Goal: Find specific page/section: Find specific page/section

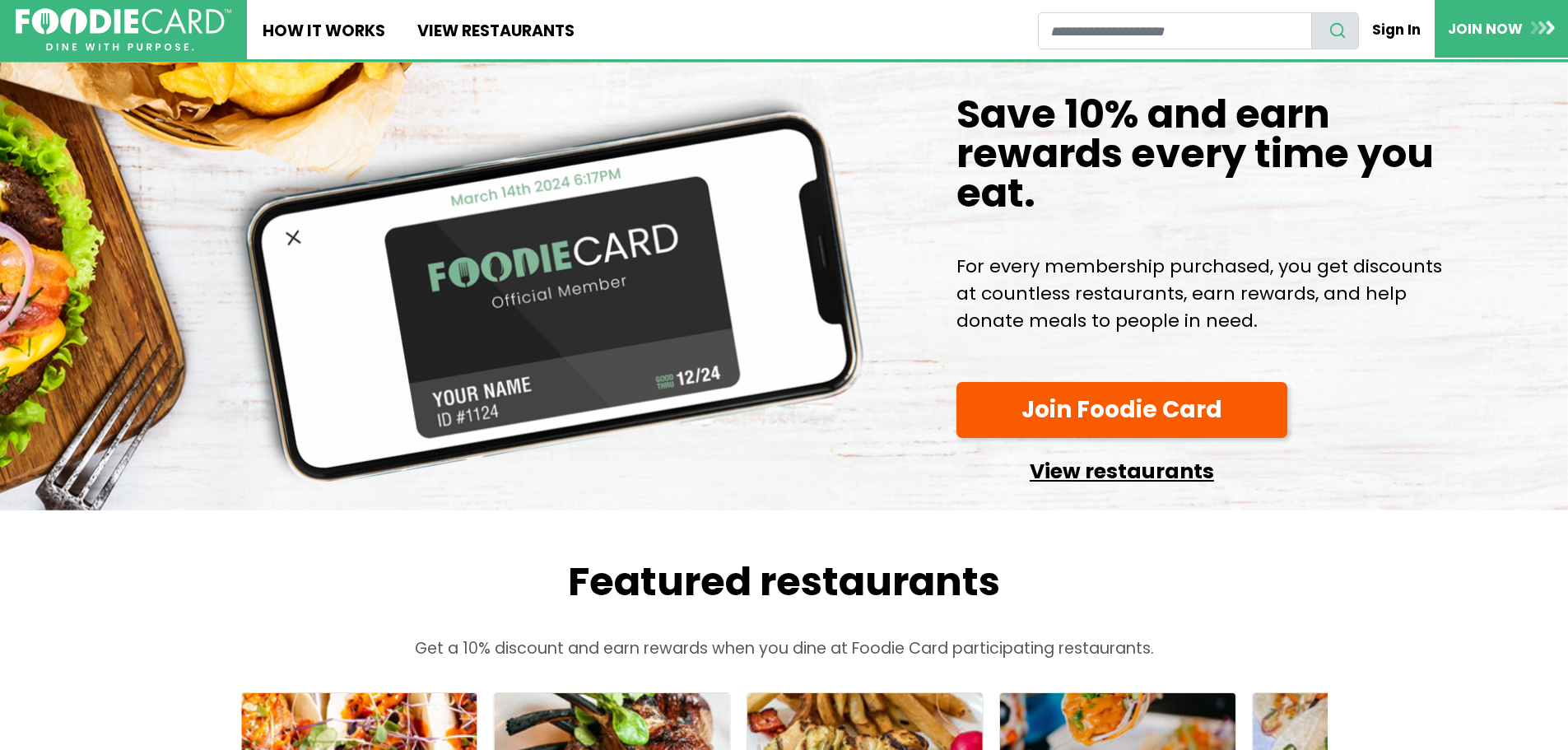
click at [1075, 488] on link "View restaurants" at bounding box center [1122, 466] width 331 height 42
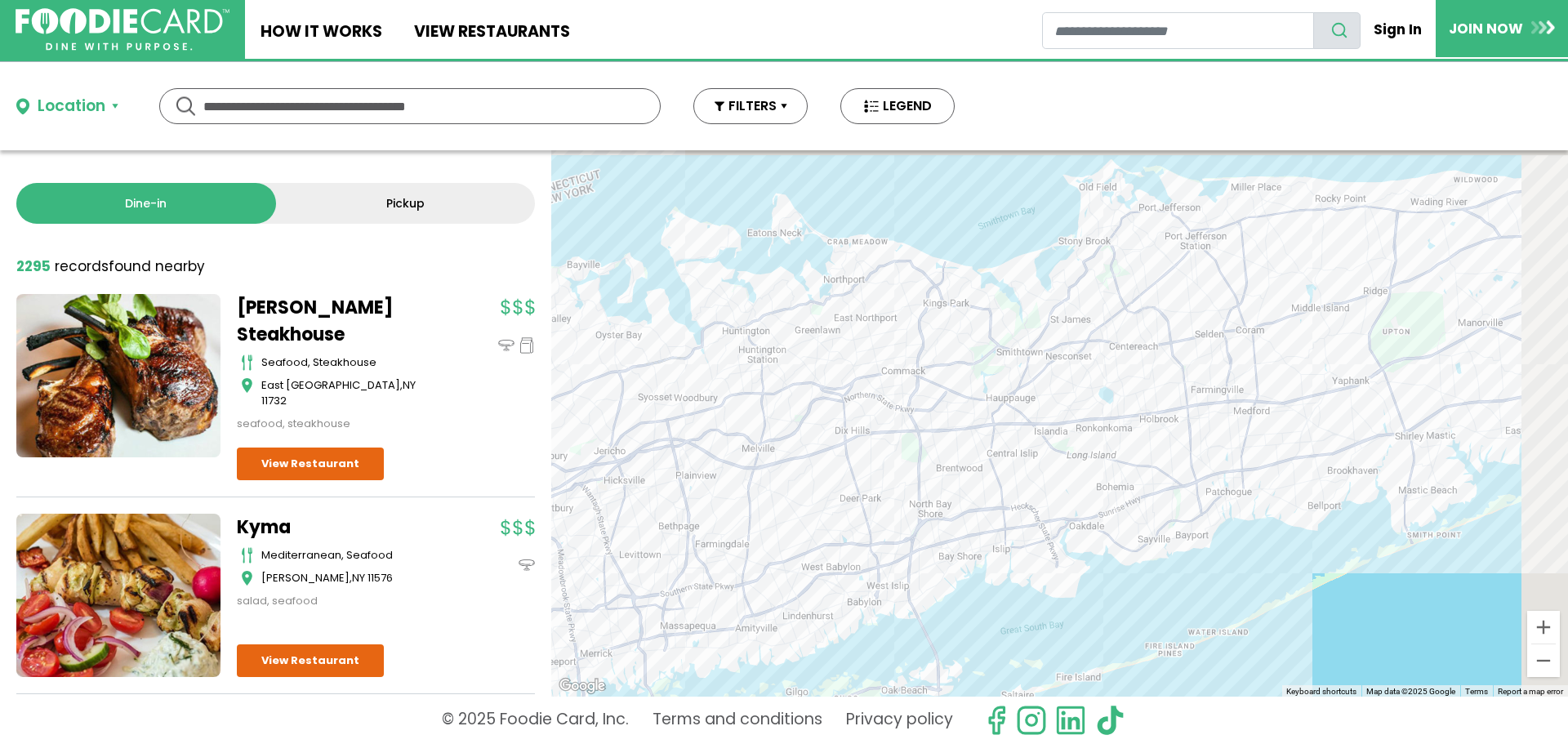
drag, startPoint x: 1449, startPoint y: 262, endPoint x: 1154, endPoint y: 374, distance: 315.5
click at [1227, 381] on div at bounding box center [1059, 423] width 1017 height 547
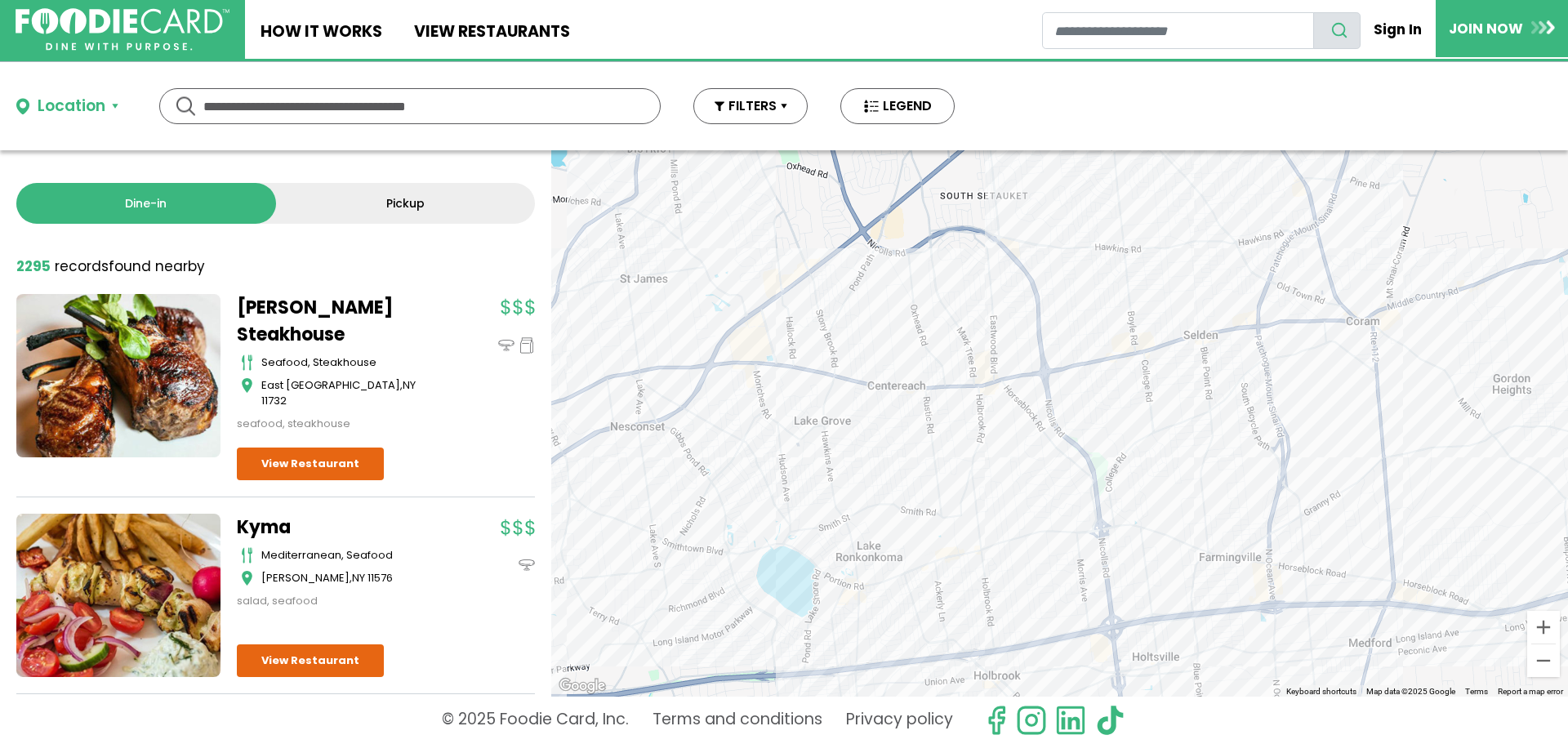
drag, startPoint x: 1279, startPoint y: 382, endPoint x: 1157, endPoint y: 383, distance: 122.0
click at [1161, 383] on div at bounding box center [1059, 423] width 1017 height 547
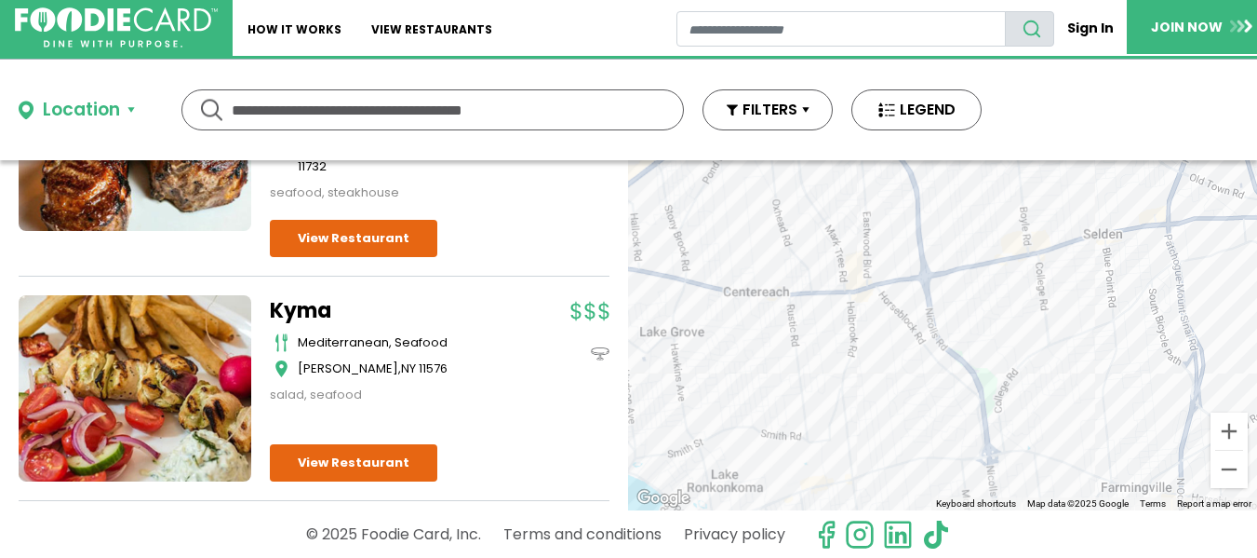
scroll to position [93, 0]
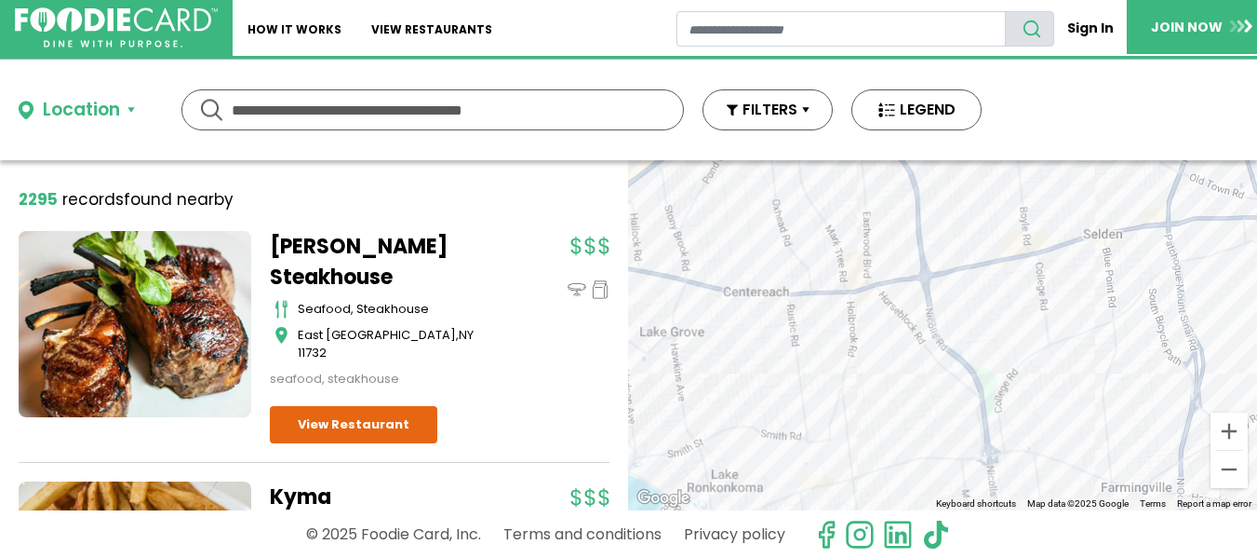
click at [128, 113] on button "Location" at bounding box center [77, 110] width 116 height 27
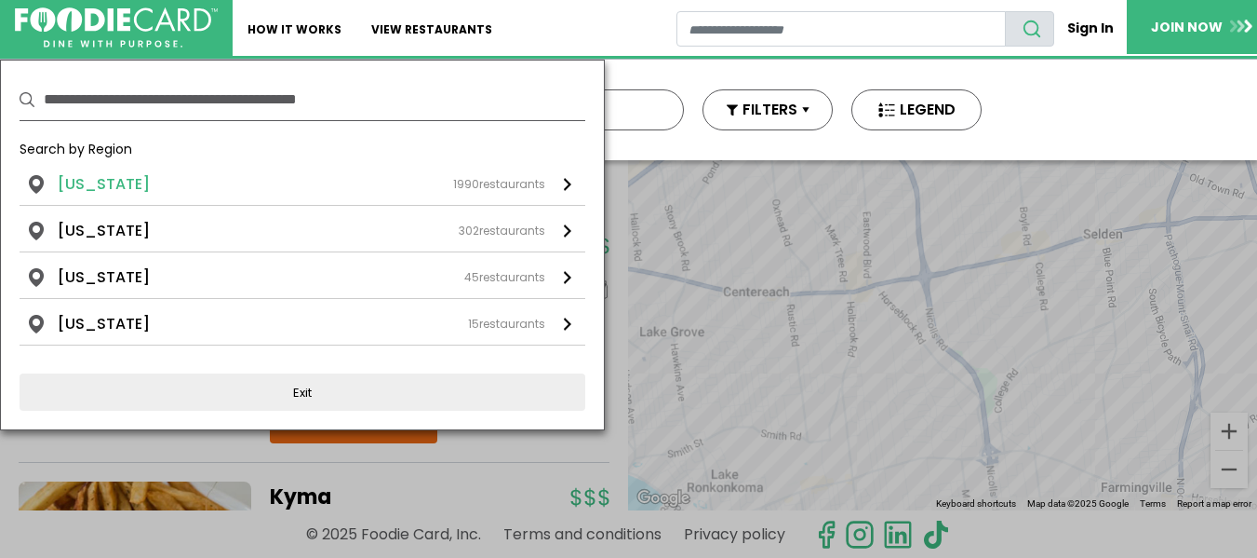
click at [120, 187] on li "New York" at bounding box center [104, 184] width 92 height 22
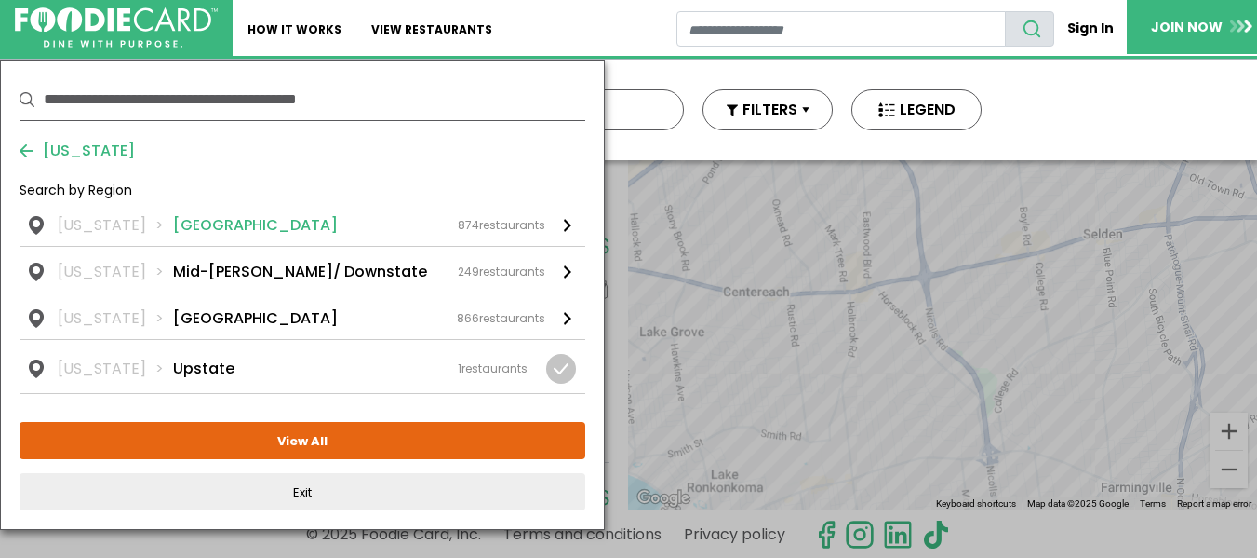
click at [232, 219] on li "Long Island" at bounding box center [255, 225] width 165 height 22
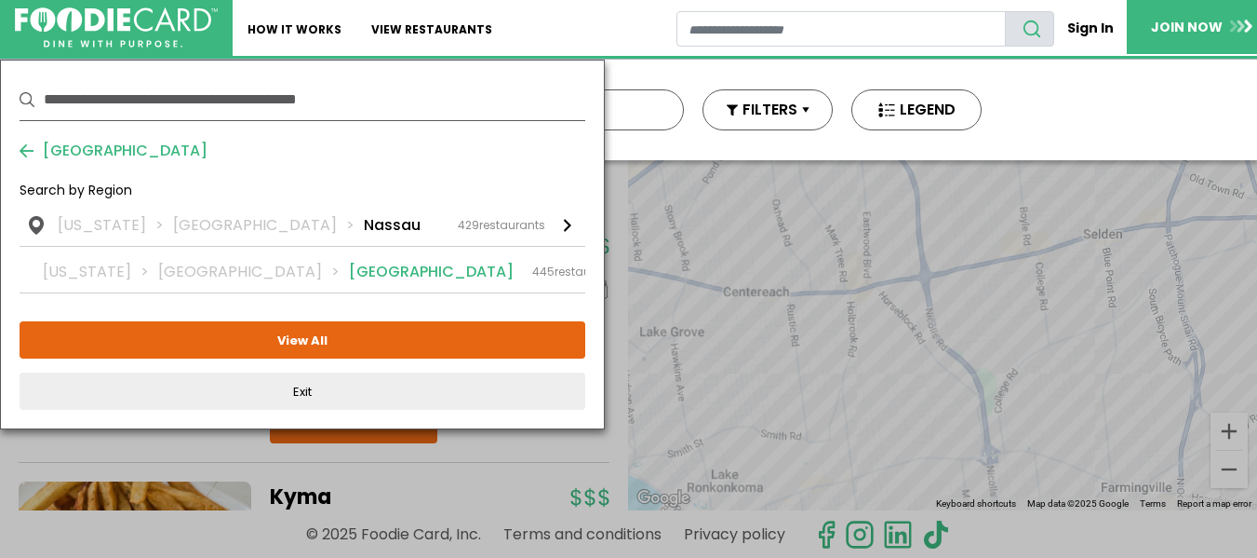
click at [349, 262] on li "Suffolk" at bounding box center [431, 272] width 165 height 22
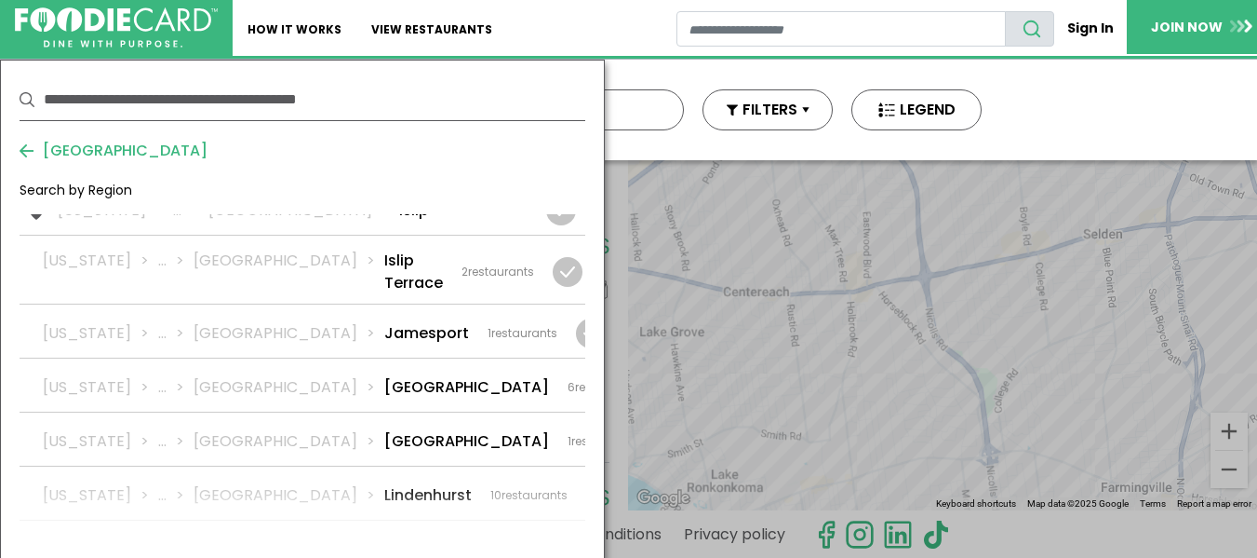
scroll to position [1955, 0]
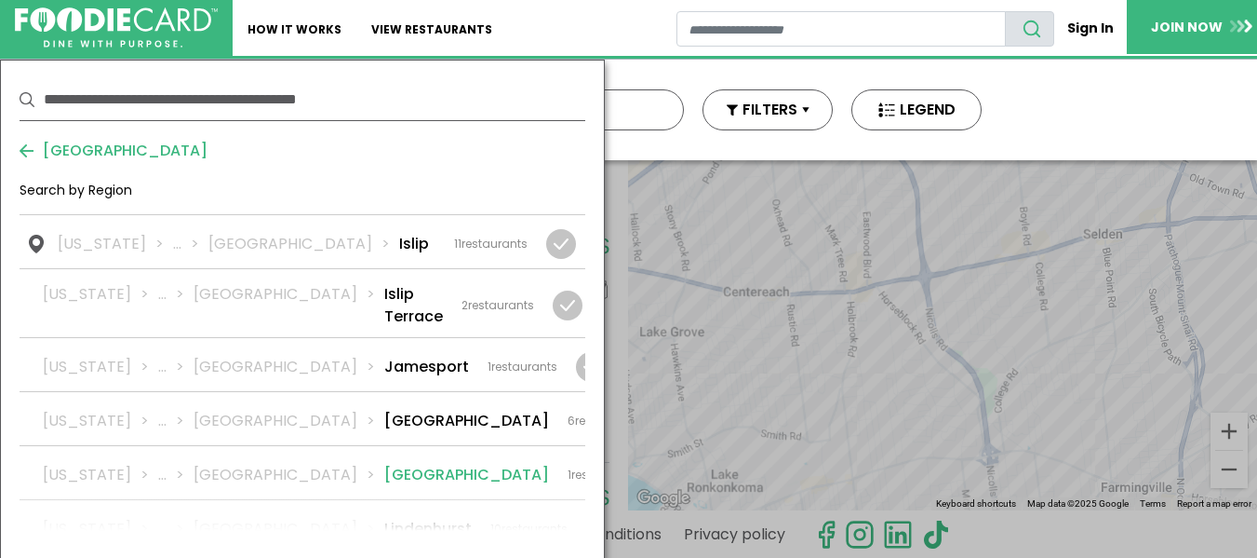
click at [384, 464] on li "Lake Grove" at bounding box center [466, 475] width 165 height 22
click at [656, 460] on div at bounding box center [671, 475] width 30 height 30
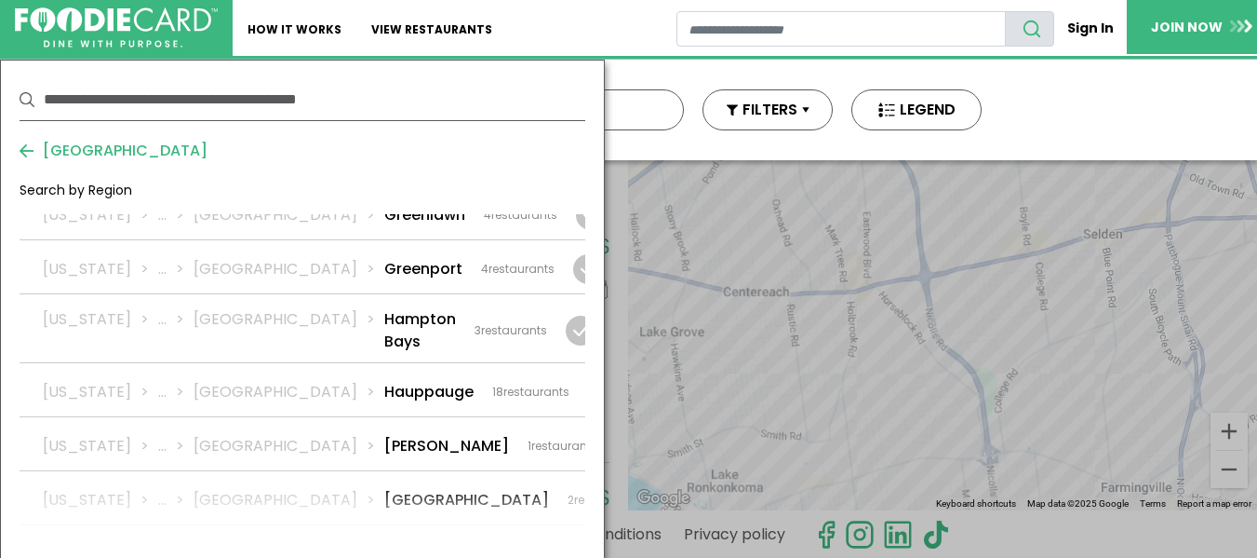
scroll to position [1489, 0]
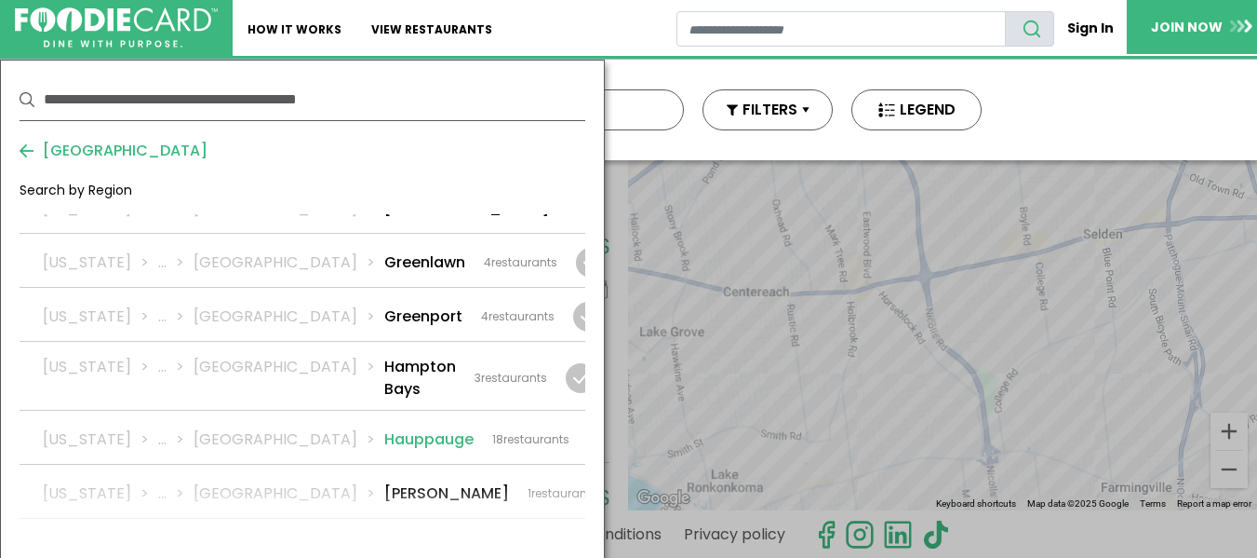
click at [384, 428] on li "Hauppauge" at bounding box center [428, 439] width 89 height 22
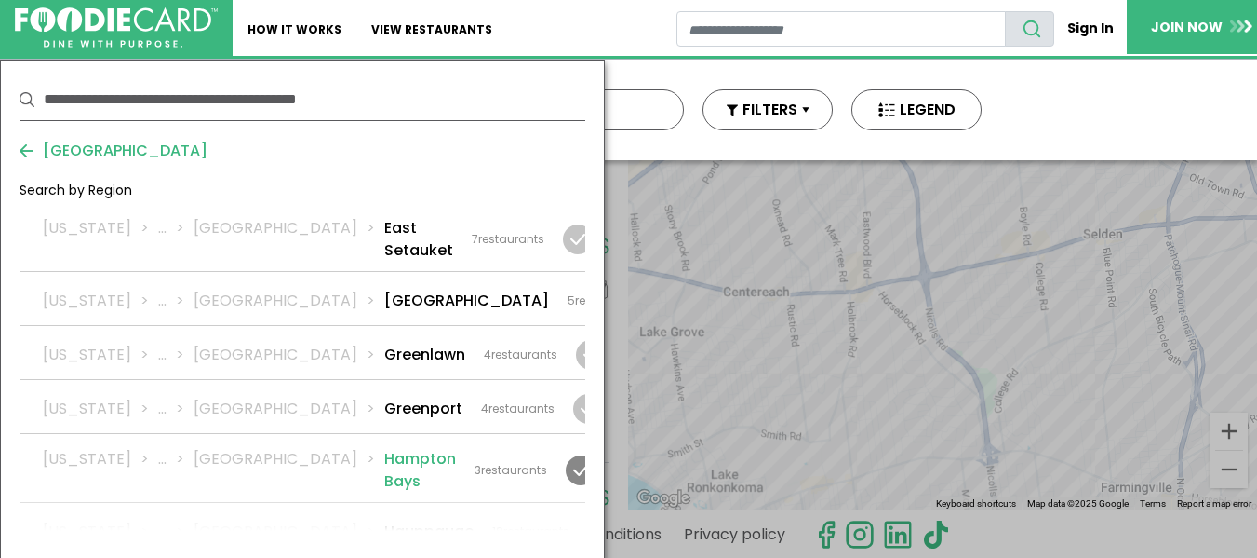
scroll to position [1396, 0]
click at [384, 449] on li "Hampton Bays" at bounding box center [420, 471] width 72 height 45
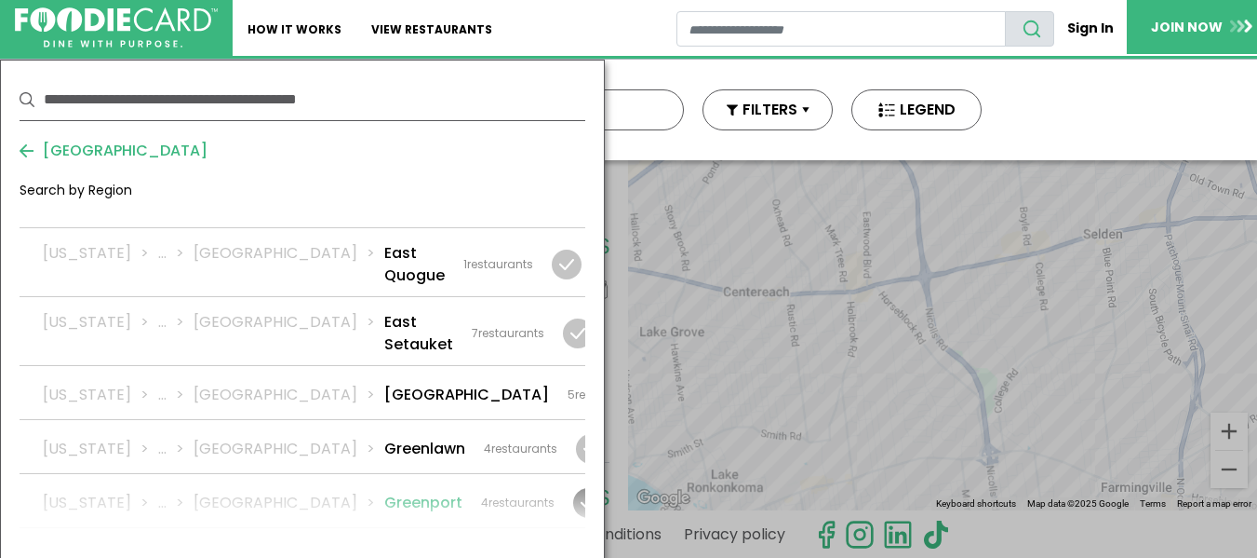
click at [384, 491] on li "Greenport" at bounding box center [423, 502] width 78 height 22
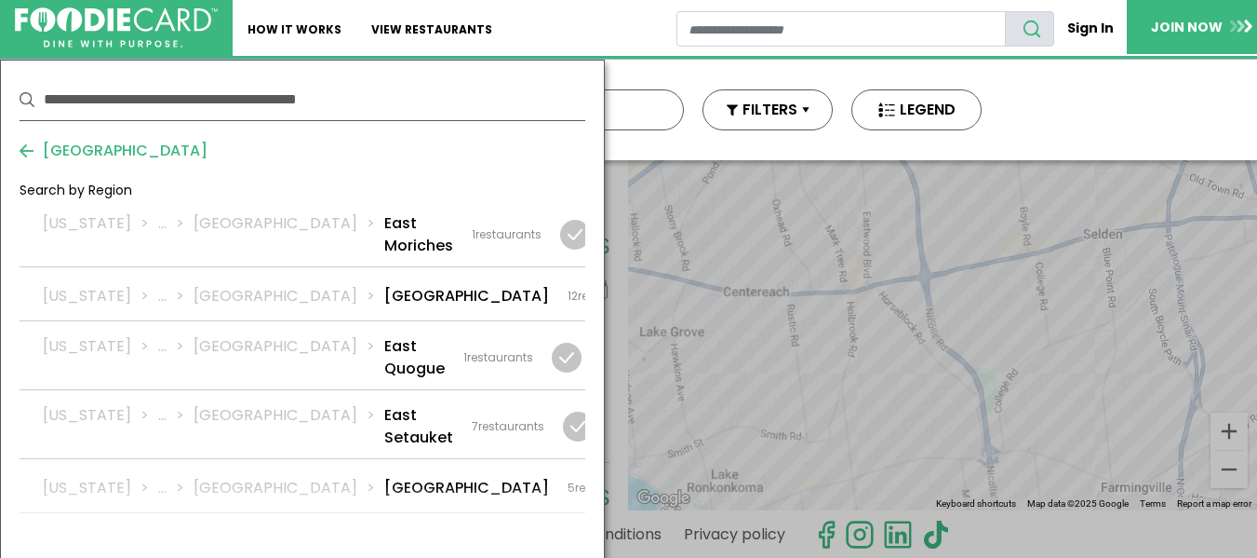
click at [384, 477] on li "Farmingville" at bounding box center [466, 488] width 165 height 22
click at [384, 404] on li "East Setauket" at bounding box center [418, 426] width 69 height 45
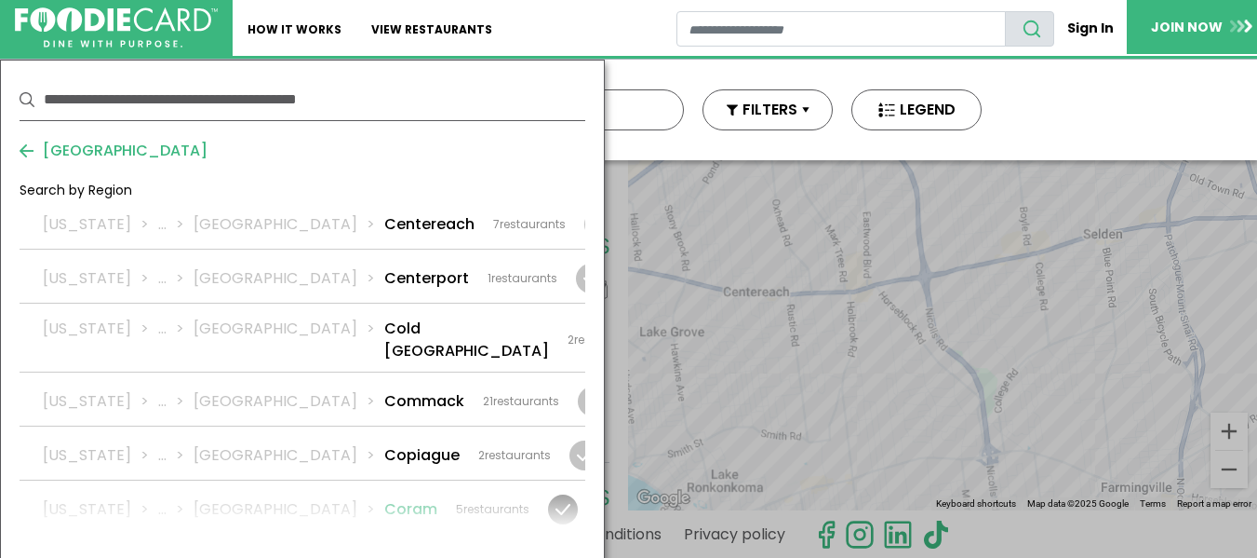
scroll to position [652, 0]
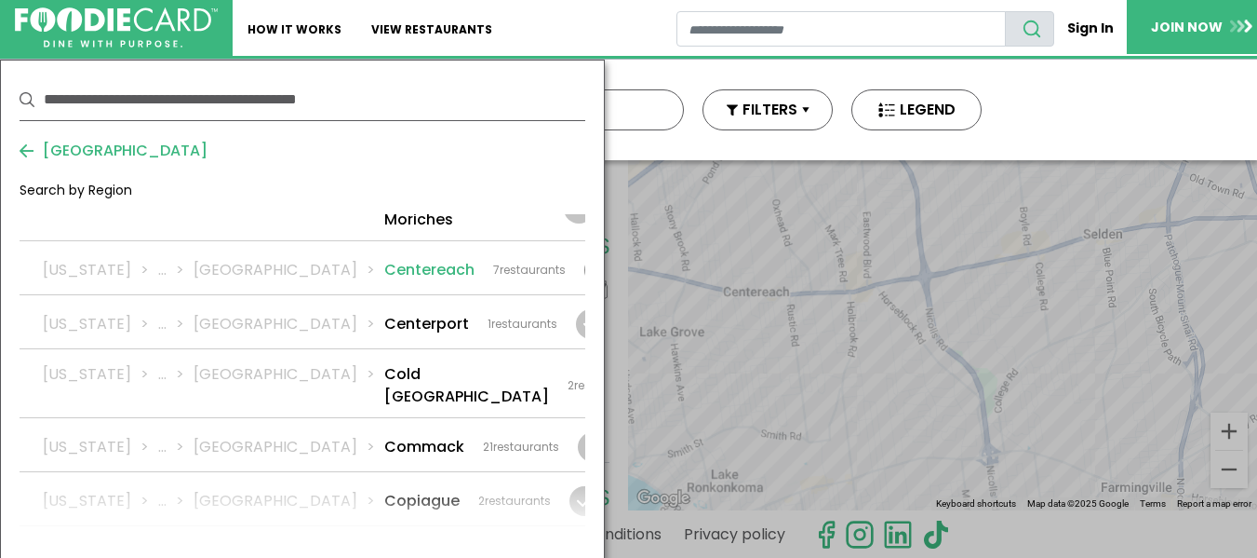
click at [384, 259] on li "Centereach" at bounding box center [429, 270] width 90 height 22
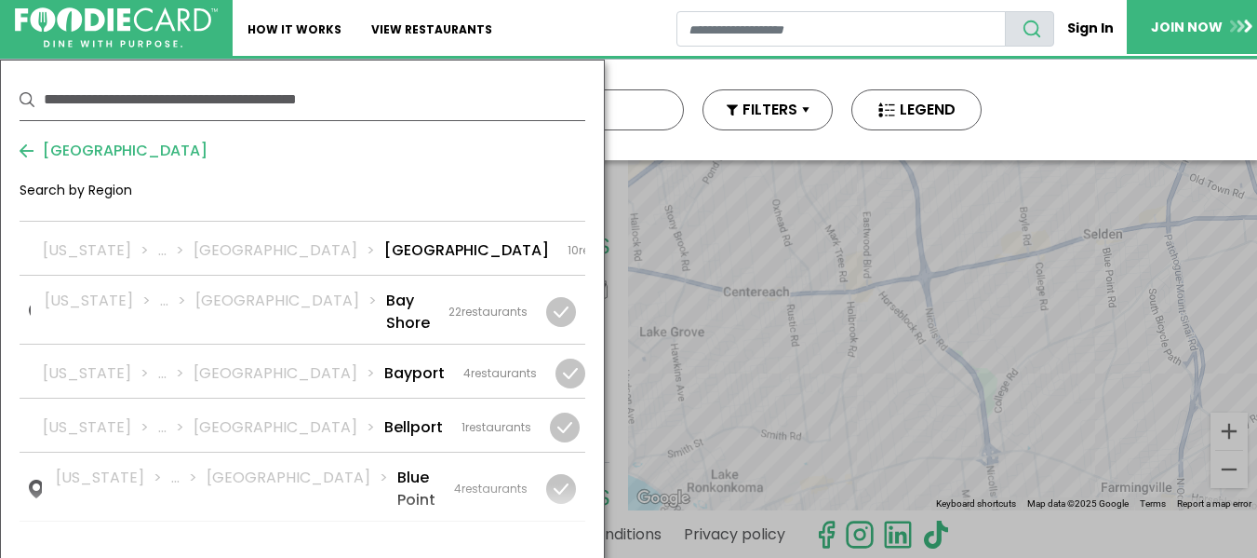
scroll to position [0, 0]
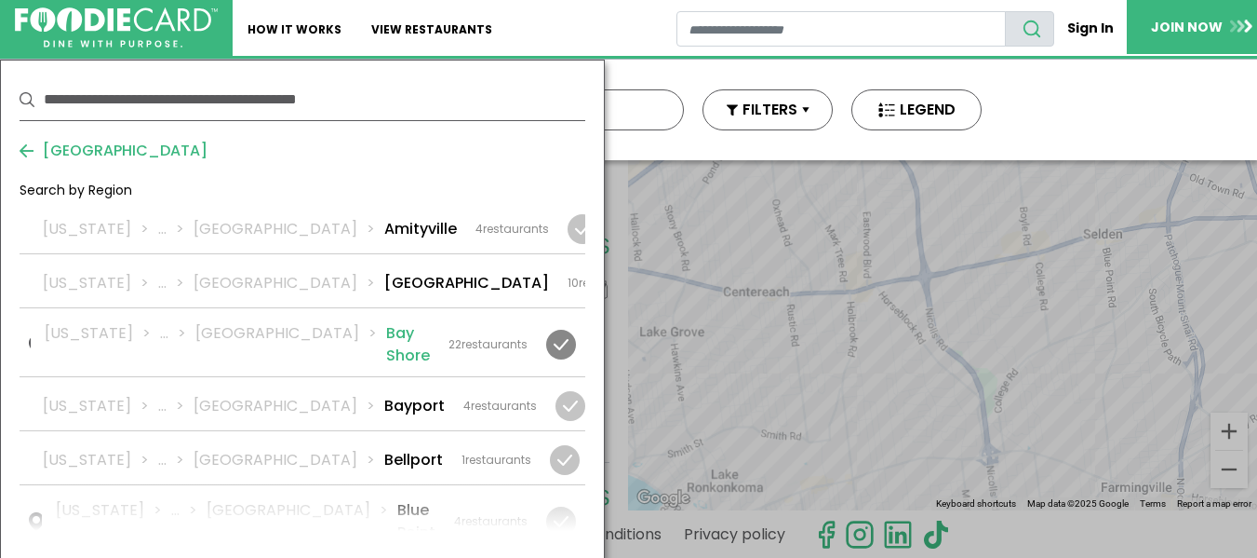
click at [321, 354] on link "New York ... Suffolk Bay Shore 22 restaurants" at bounding box center [303, 342] width 566 height 68
click at [384, 395] on li "Bayport" at bounding box center [414, 406] width 60 height 22
click at [384, 449] on li "Bellport" at bounding box center [413, 460] width 59 height 22
drag, startPoint x: 5, startPoint y: 473, endPoint x: 4, endPoint y: 461, distance: 12.1
click at [5, 473] on div "Use my current location Search by Region New York 1990 restaurants New York 199…" at bounding box center [302, 363] width 605 height 607
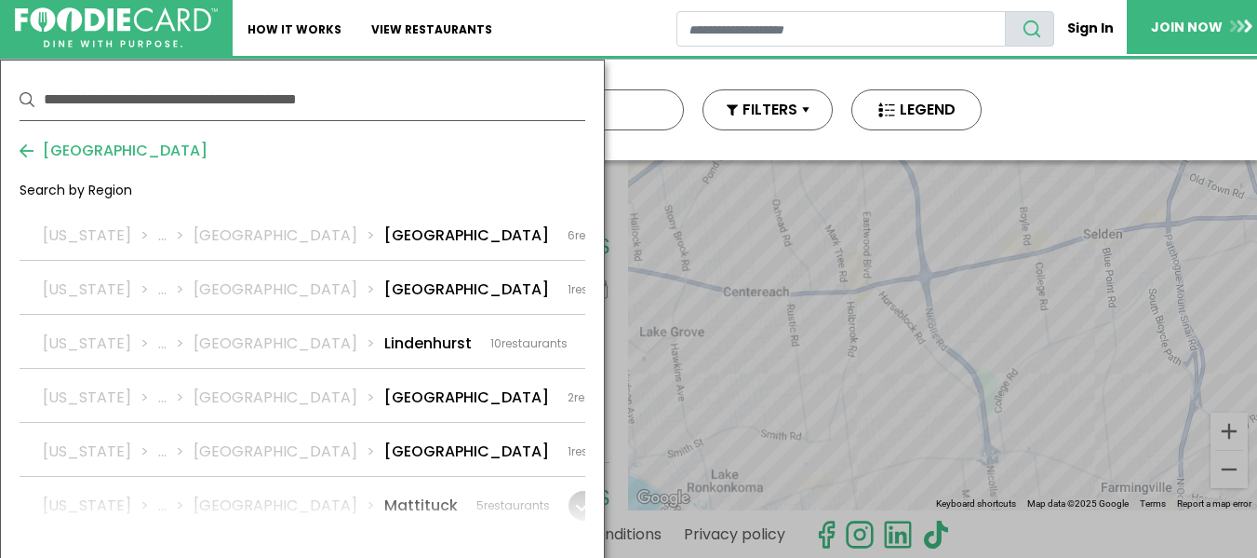
scroll to position [2141, 0]
drag, startPoint x: 373, startPoint y: 247, endPoint x: 370, endPoint y: 337, distance: 90.3
click at [373, 385] on div "New York ... Suffolk Manorville 2 restaurants" at bounding box center [342, 396] width 598 height 22
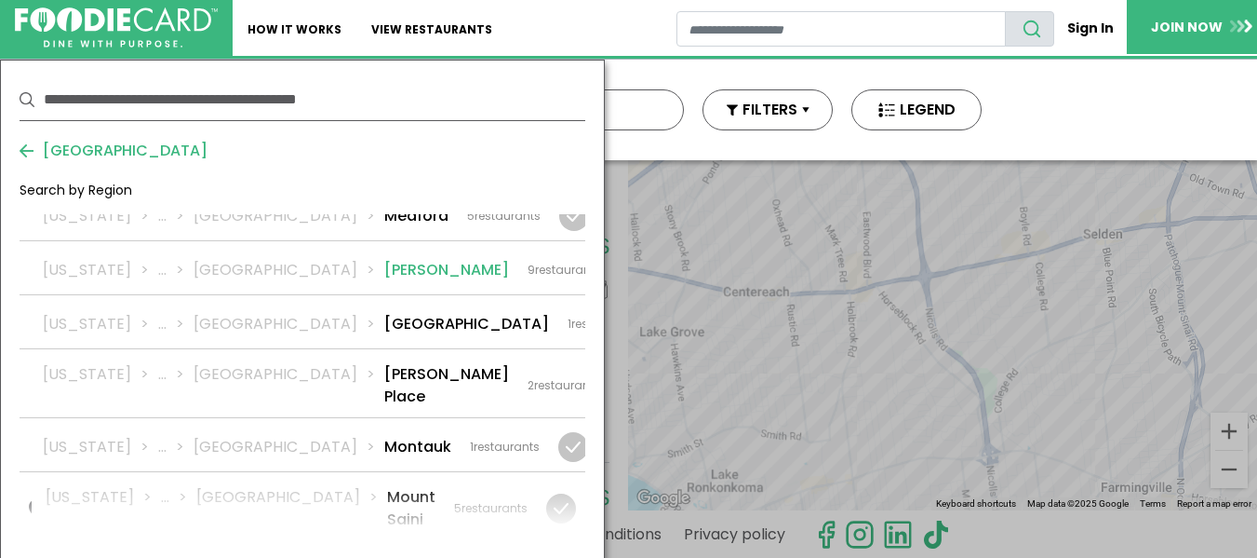
scroll to position [2513, 0]
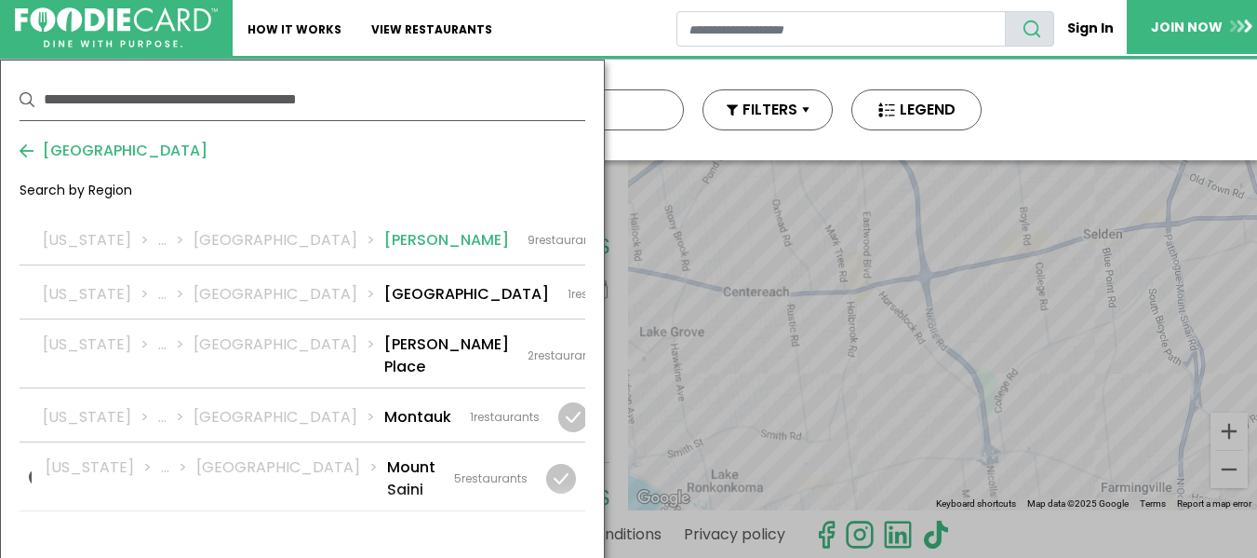
click at [356, 529] on div "New York ... Suffolk Nesconset 4 restaurants" at bounding box center [300, 540] width 515 height 22
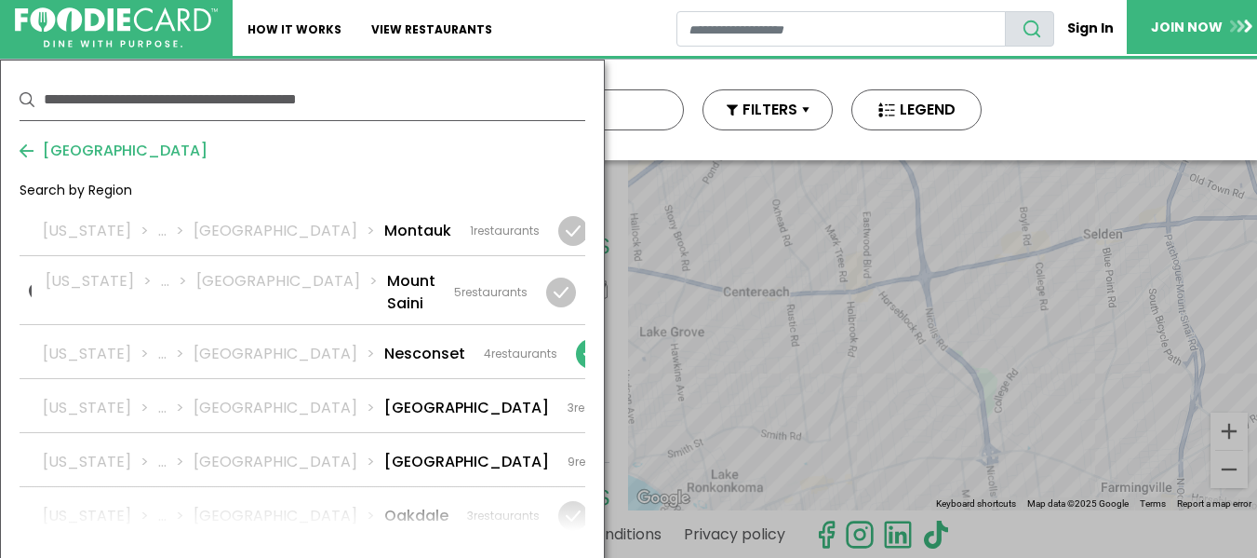
scroll to position [2792, 0]
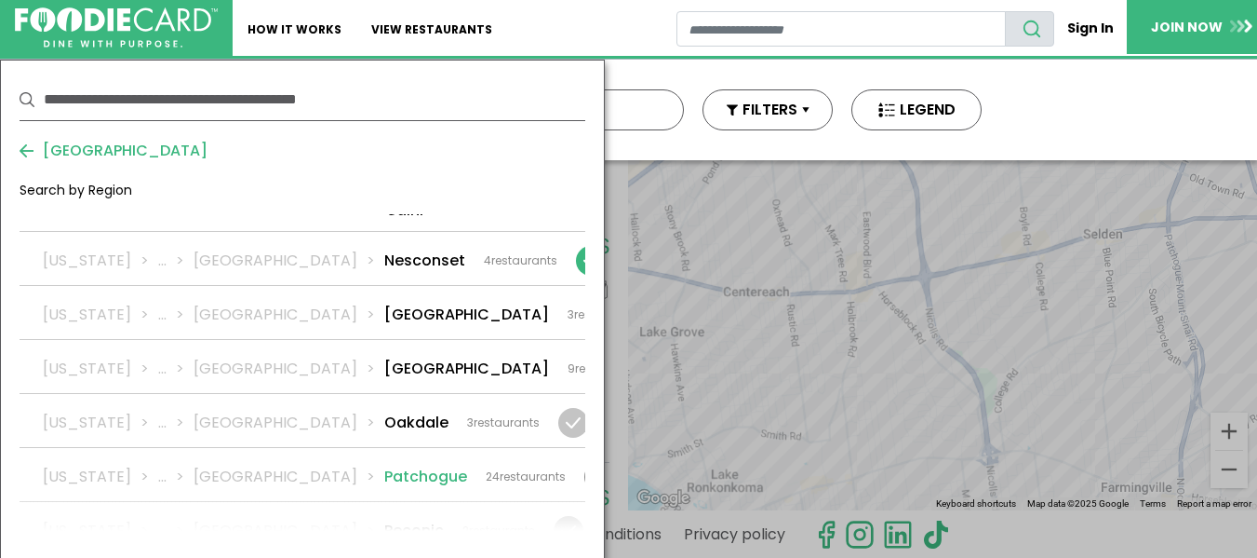
click at [363, 465] on div "New York ... Suffolk Patchogue 24 restaurants" at bounding box center [304, 476] width 523 height 22
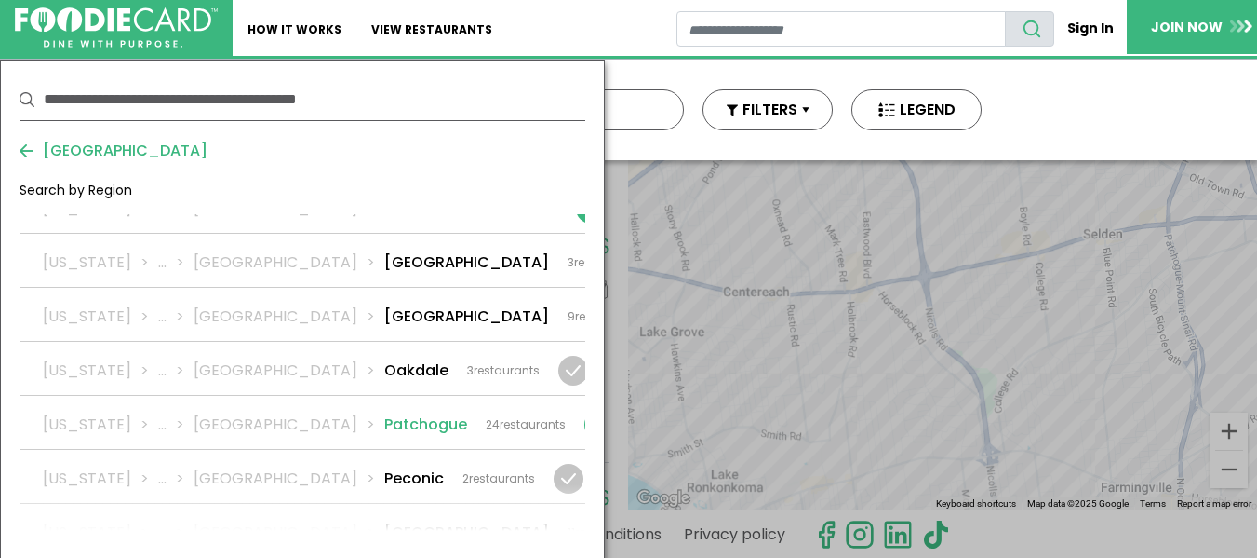
scroll to position [2885, 0]
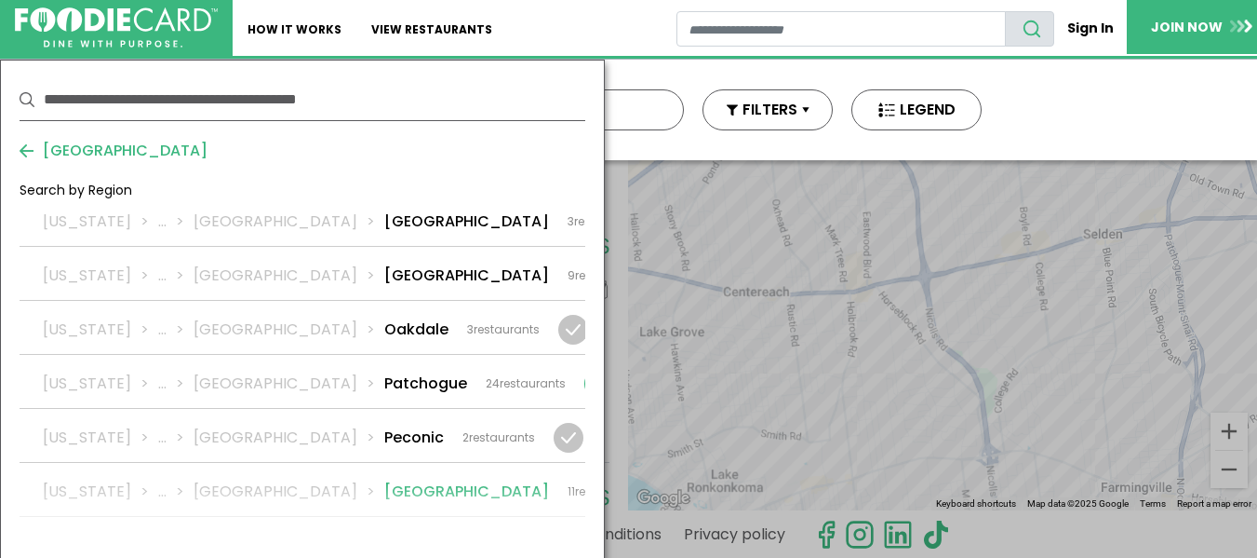
click at [362, 463] on link "New York ... Suffolk Port Jefferson 11 restaurants" at bounding box center [303, 489] width 566 height 53
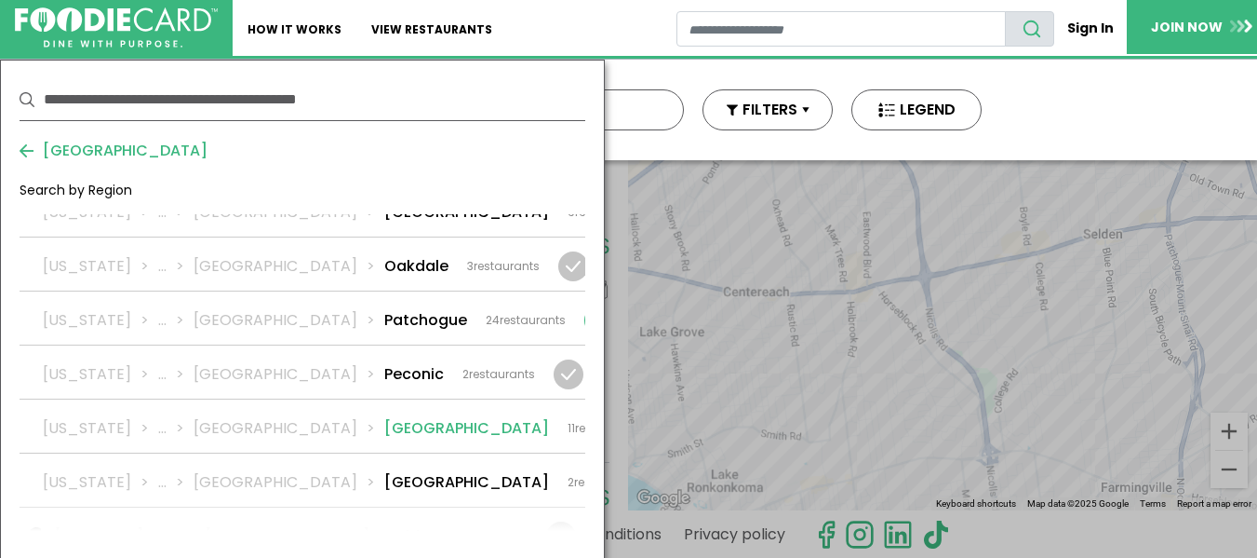
scroll to position [2978, 0]
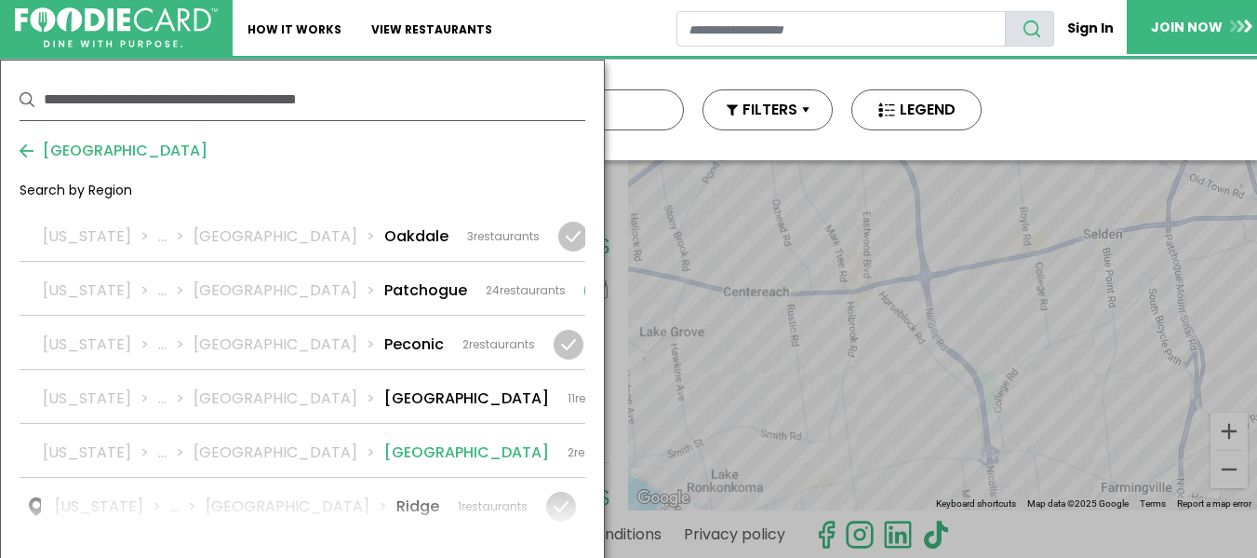
click at [384, 441] on li "Port Jefferson Station" at bounding box center [466, 452] width 165 height 22
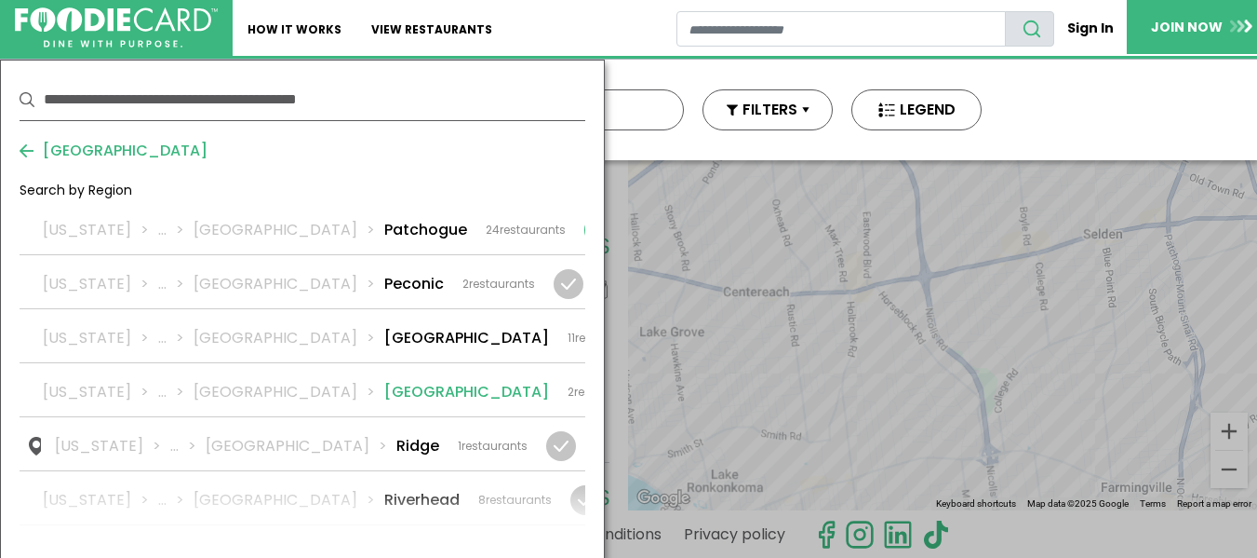
scroll to position [3072, 0]
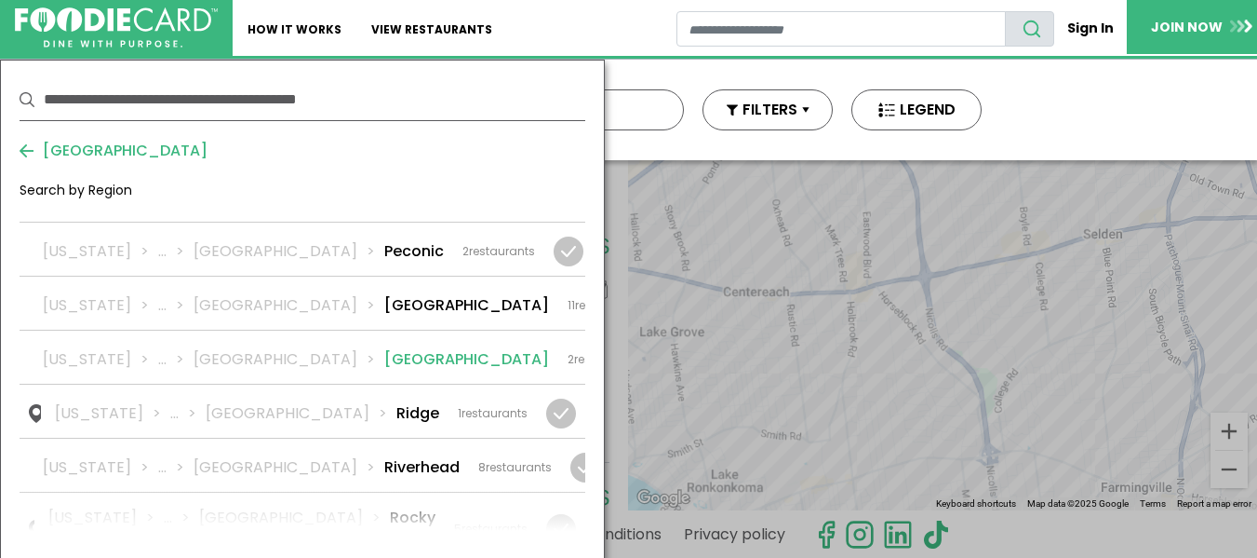
click at [368, 456] on div "New York ... Suffolk Riverhead 8 restaurants" at bounding box center [297, 467] width 509 height 22
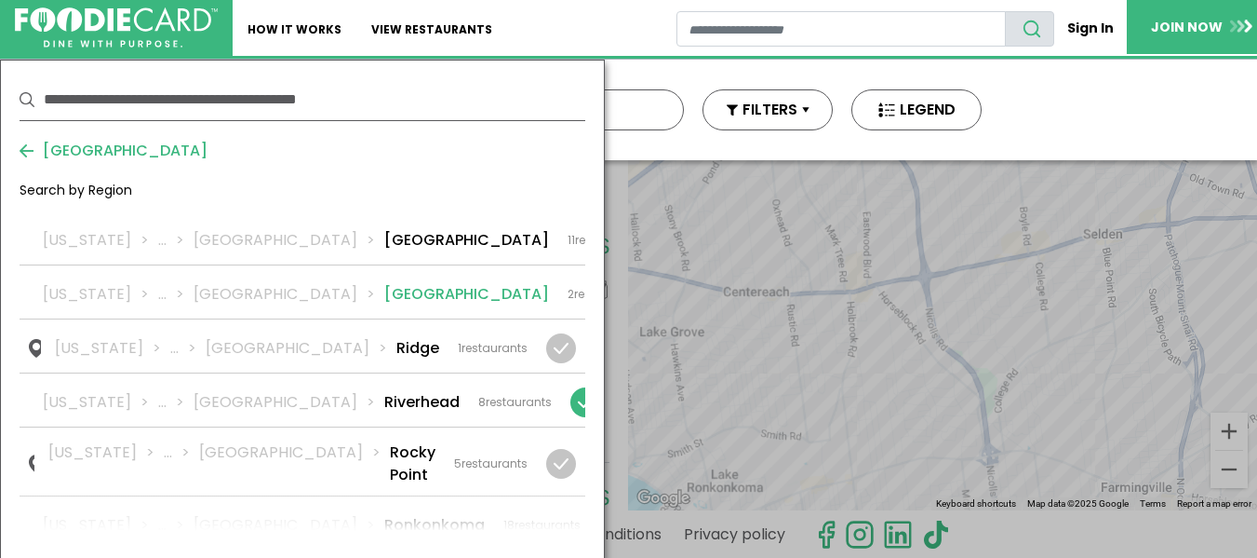
scroll to position [3165, 0]
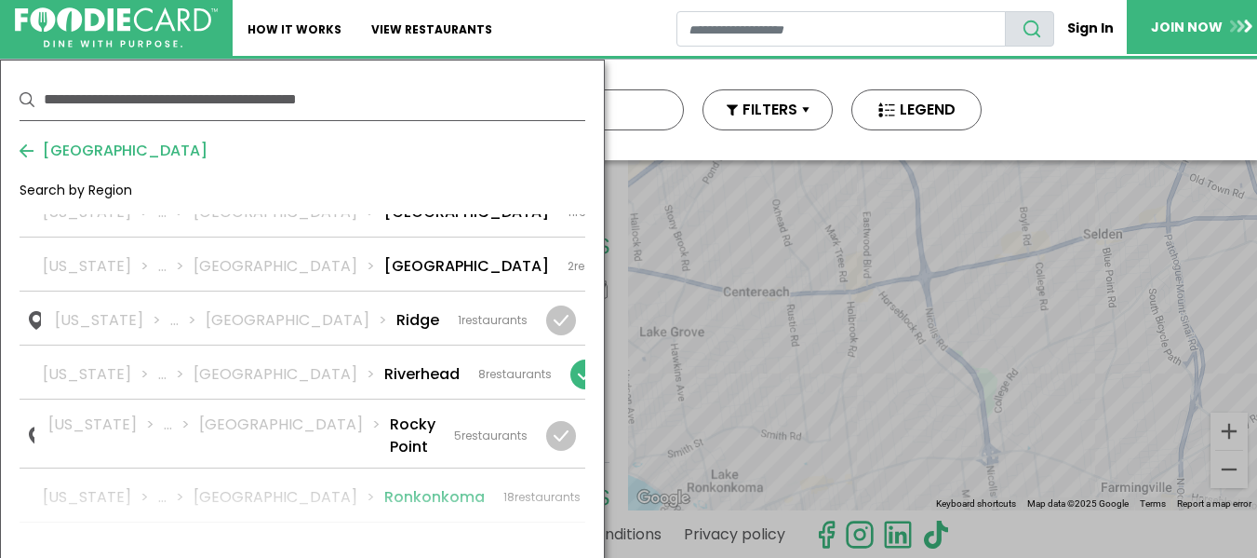
click at [363, 468] on link "New York ... Suffolk Ronkonkoma 18 restaurants" at bounding box center [303, 494] width 566 height 53
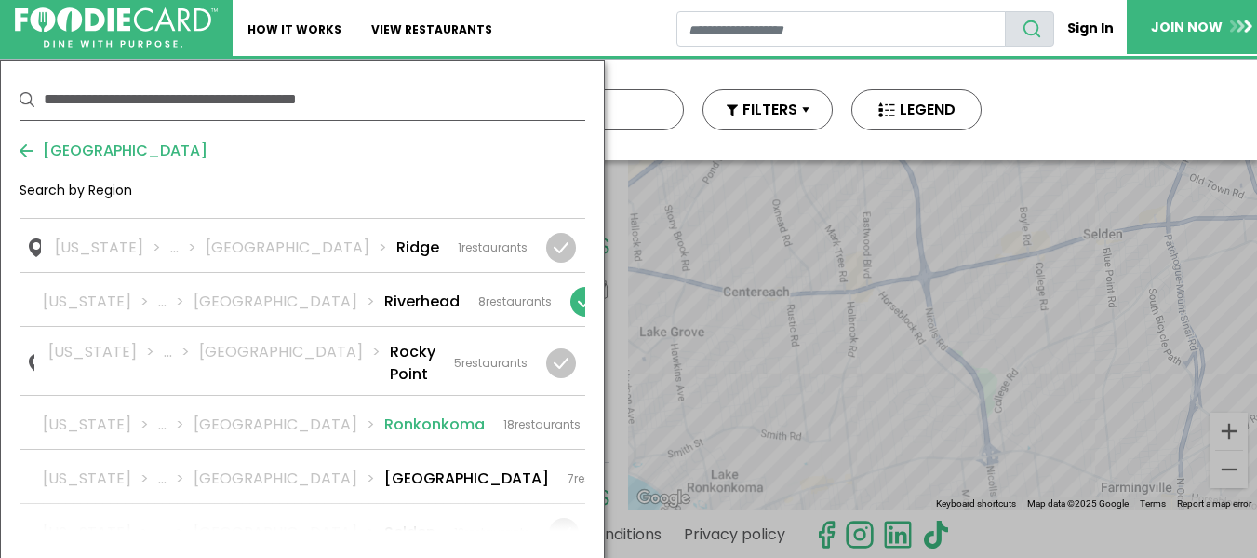
scroll to position [3258, 0]
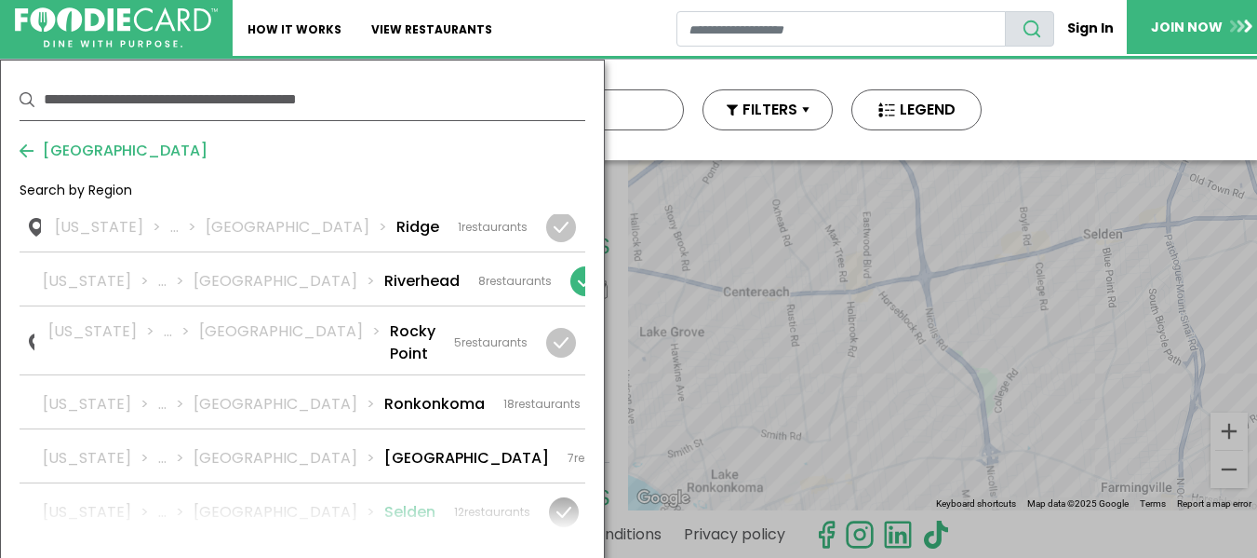
click at [349, 501] on div "New York ... Suffolk Selden 12 restaurants" at bounding box center [287, 512] width 488 height 22
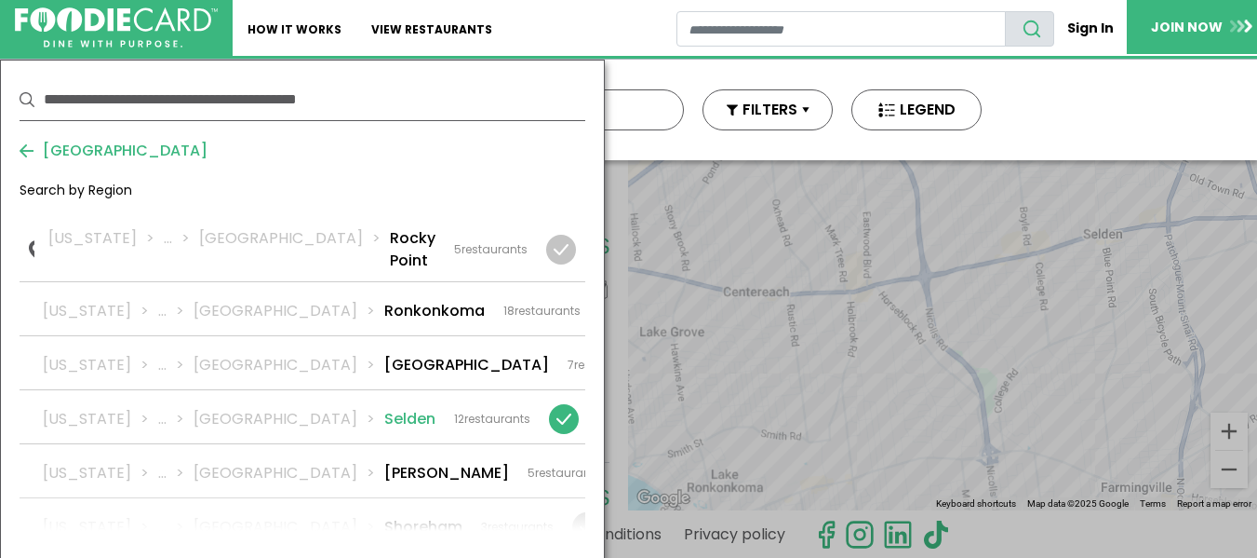
scroll to position [3444, 0]
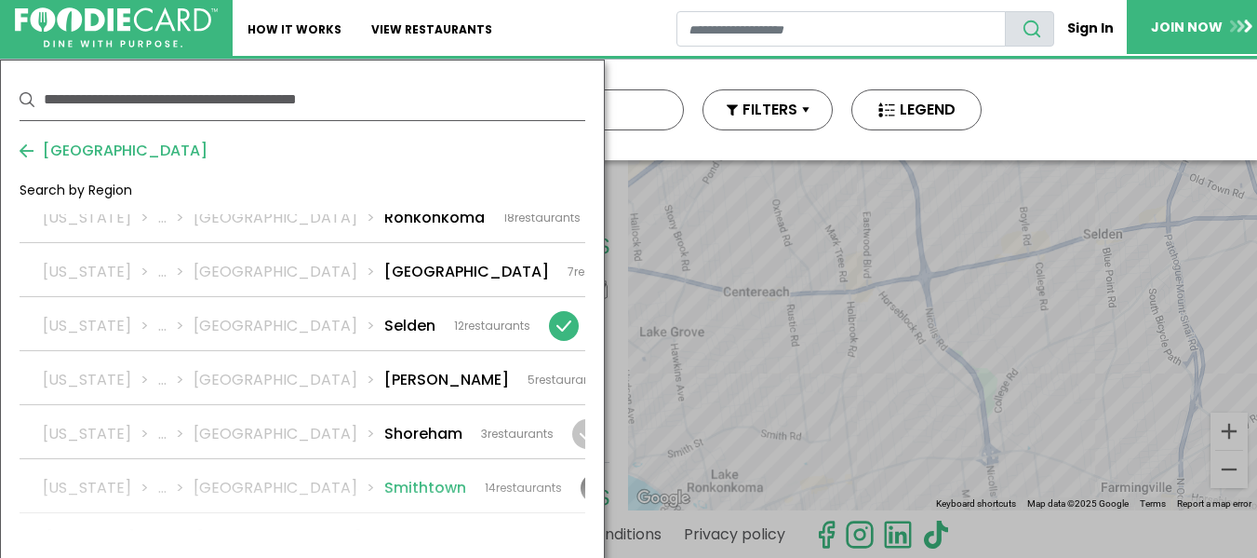
click at [366, 477] on div "New York ... Suffolk Smithtown 14 restaurants" at bounding box center [302, 488] width 519 height 22
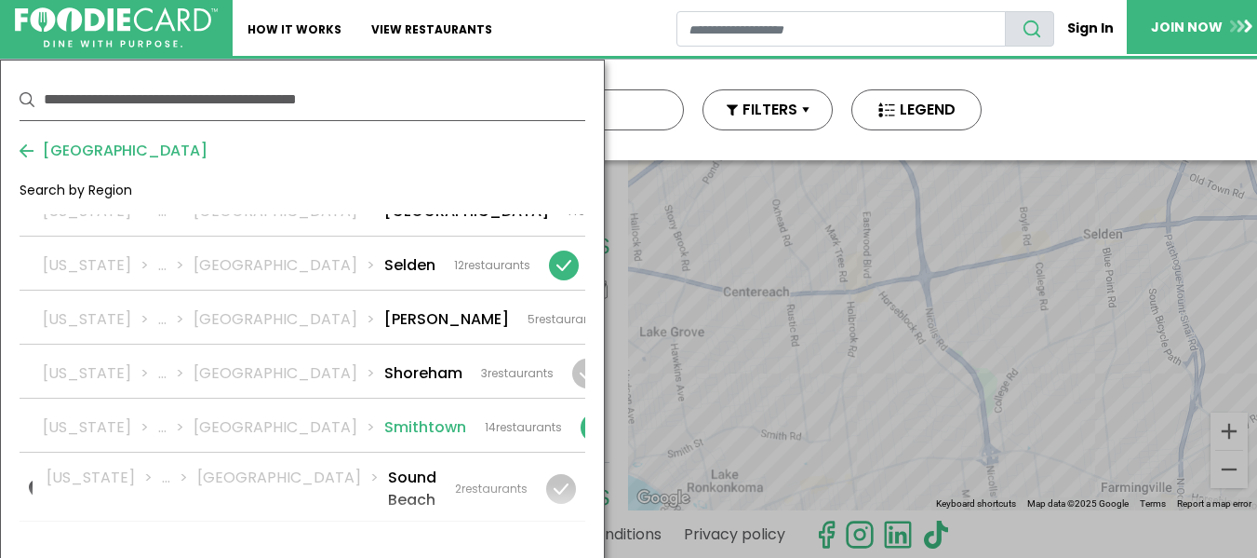
scroll to position [3537, 0]
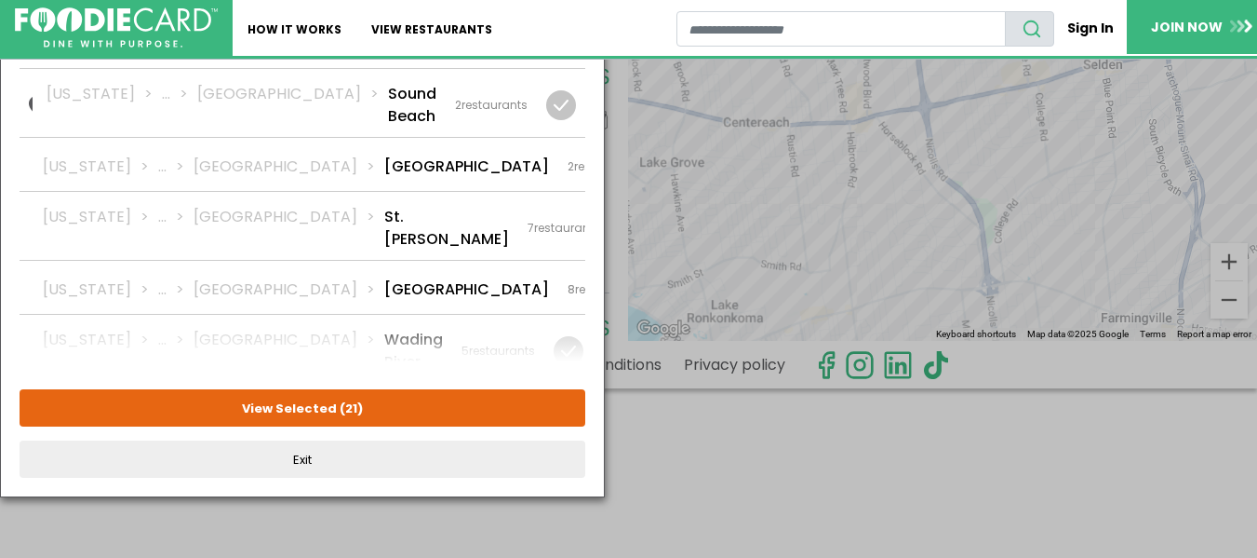
scroll to position [186, 0]
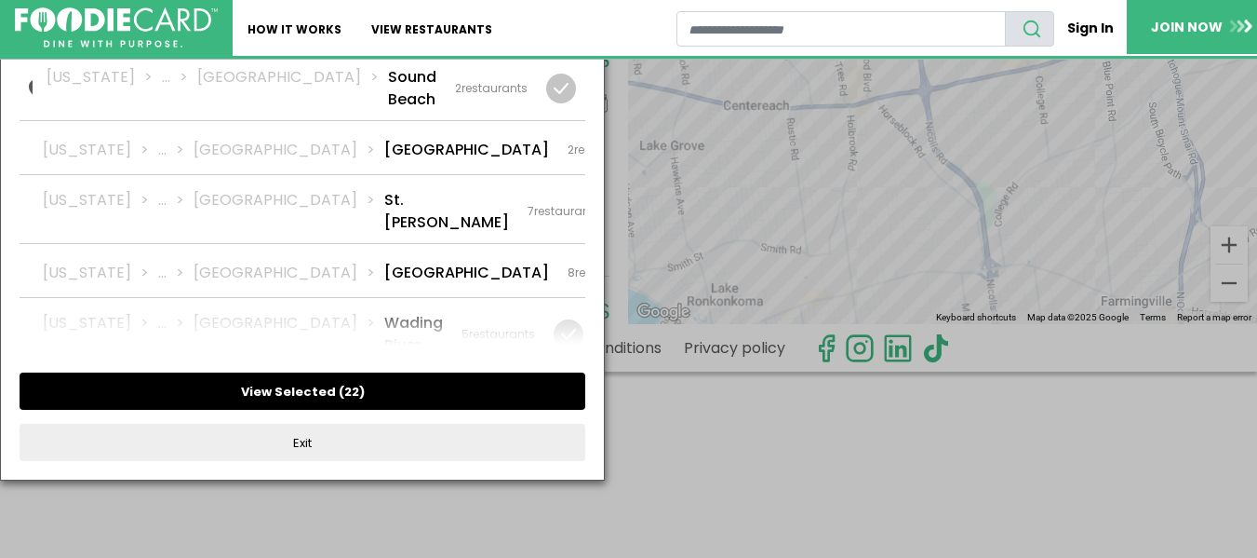
click at [366, 400] on button "View Selected ( 22 )" at bounding box center [303, 390] width 566 height 37
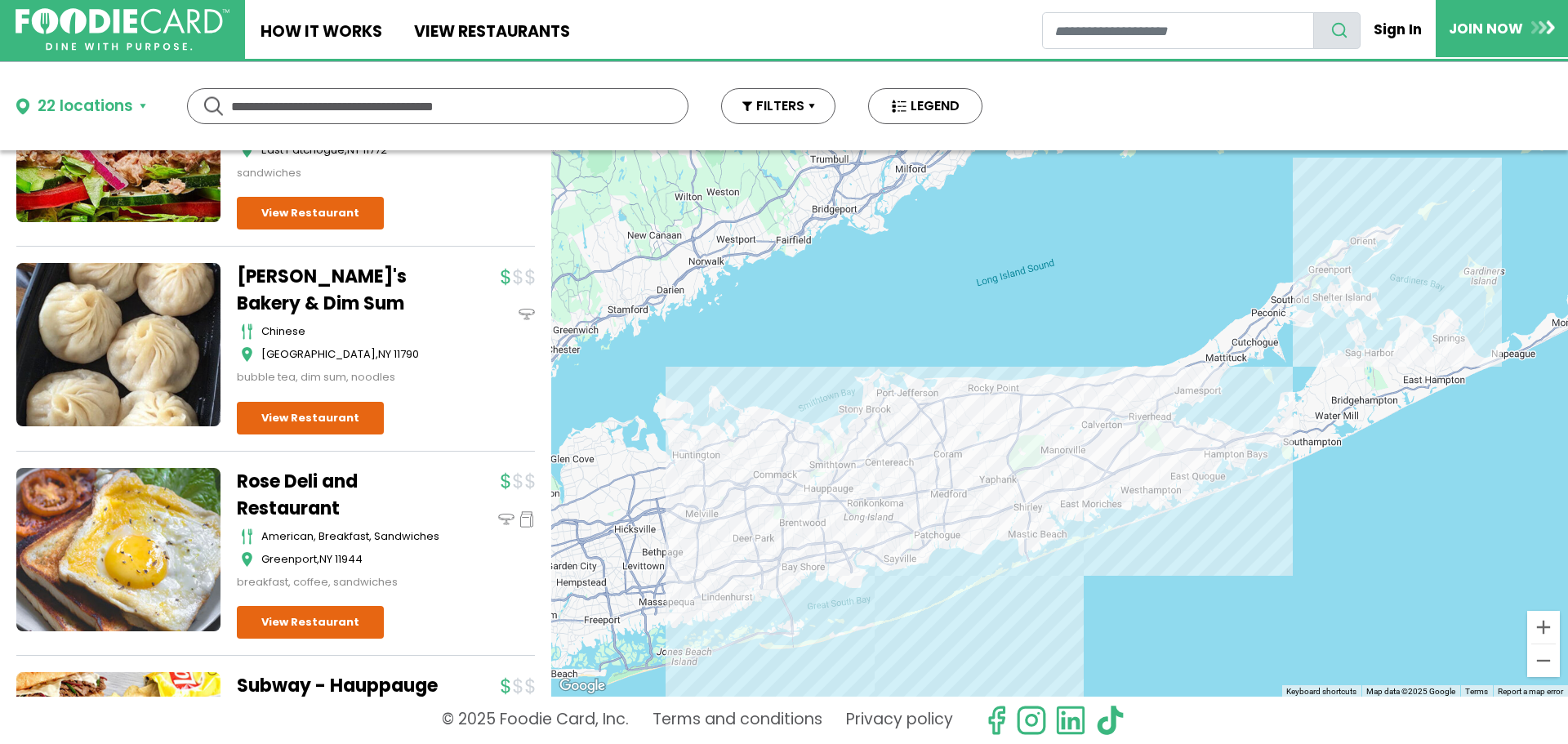
scroll to position [37659, 0]
